Goal: Task Accomplishment & Management: Manage account settings

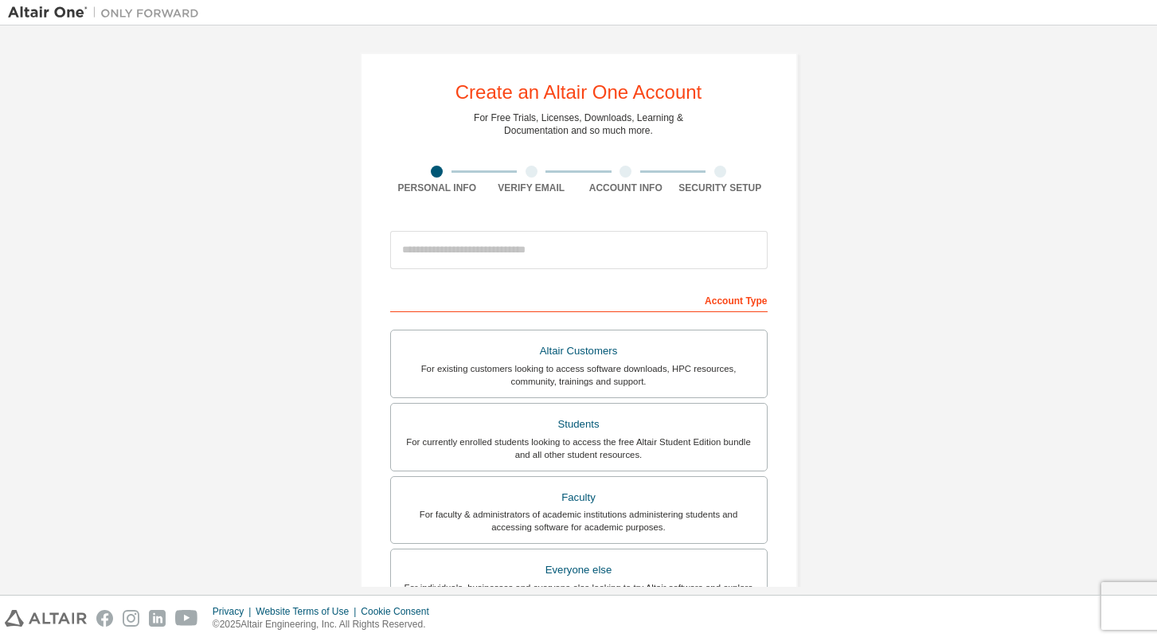
click at [315, 235] on div "Create an Altair One Account For Free Trials, Licenses, Downloads, Learning & D…" at bounding box center [578, 455] width 1141 height 844
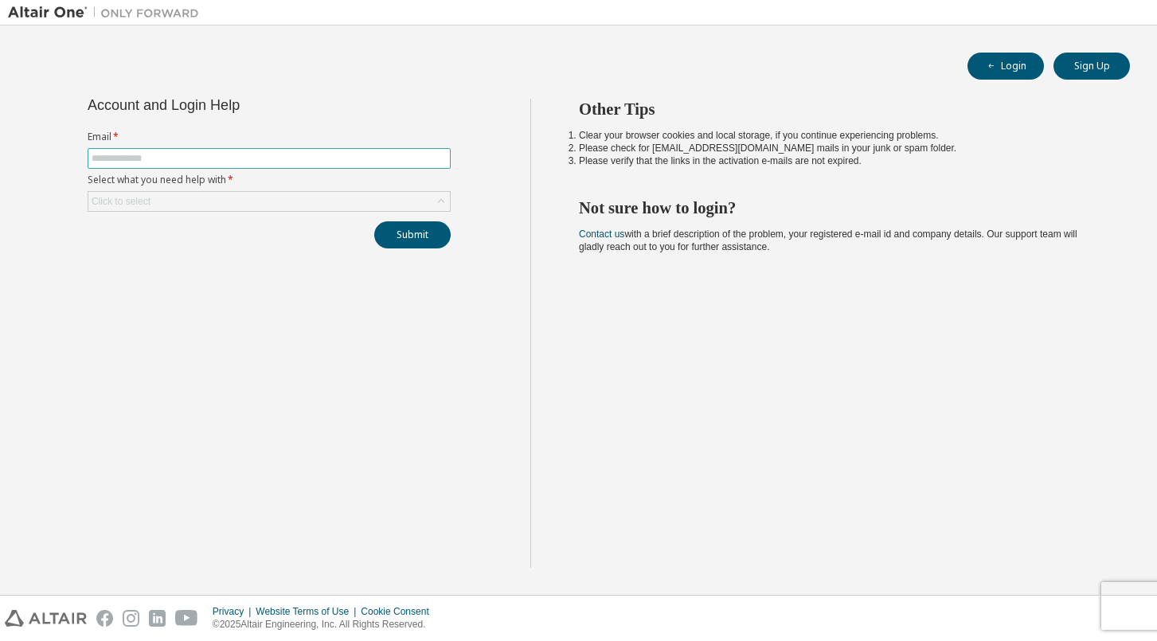
click at [151, 157] on input "text" at bounding box center [269, 158] width 355 height 13
type input "**********"
click at [164, 206] on div "Click to select" at bounding box center [269, 201] width 362 height 19
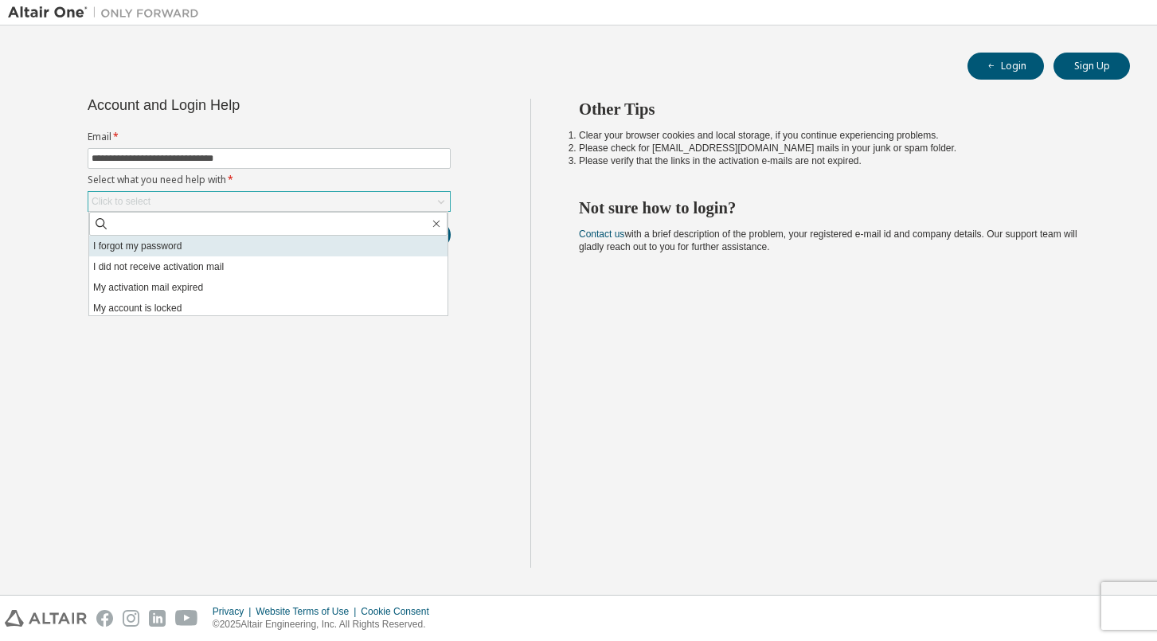
click at [167, 247] on li "I forgot my password" at bounding box center [268, 246] width 358 height 21
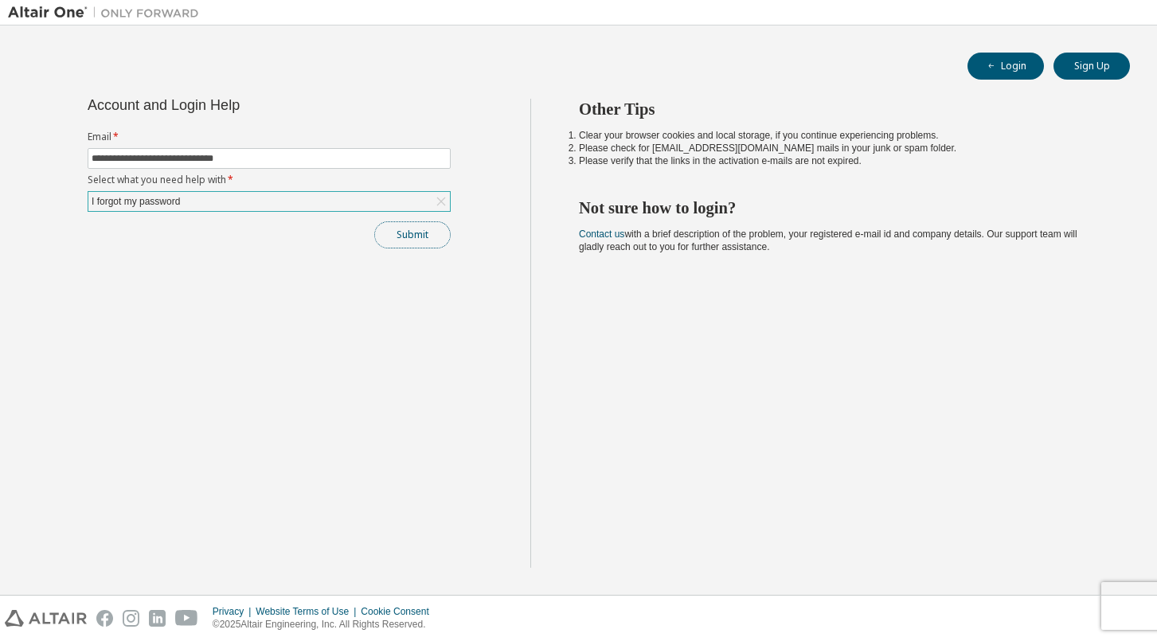
click at [409, 235] on button "Submit" at bounding box center [412, 234] width 76 height 27
